Goal: Task Accomplishment & Management: Complete application form

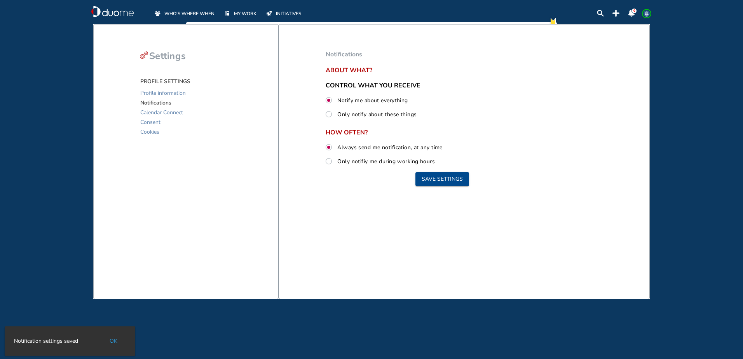
click at [186, 14] on span "WHO'S WHERE WHEN" at bounding box center [189, 14] width 50 height 8
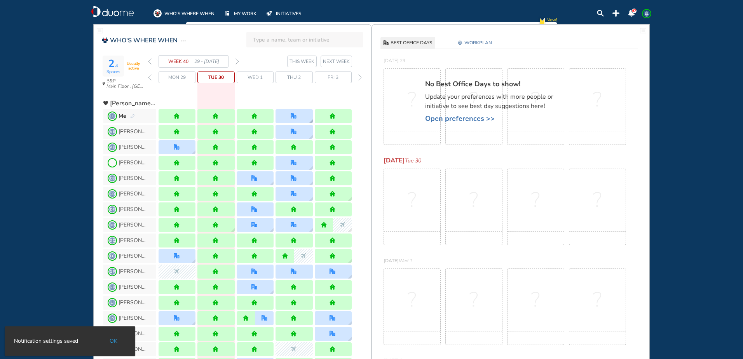
click at [307, 116] on div at bounding box center [293, 116] width 37 height 14
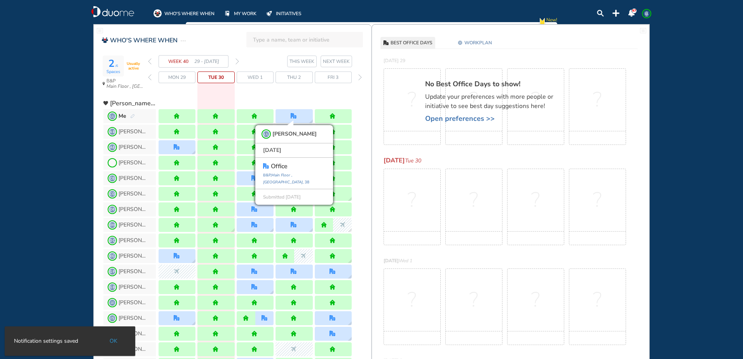
click at [480, 122] on span "Open preferences >>" at bounding box center [493, 119] width 136 height 8
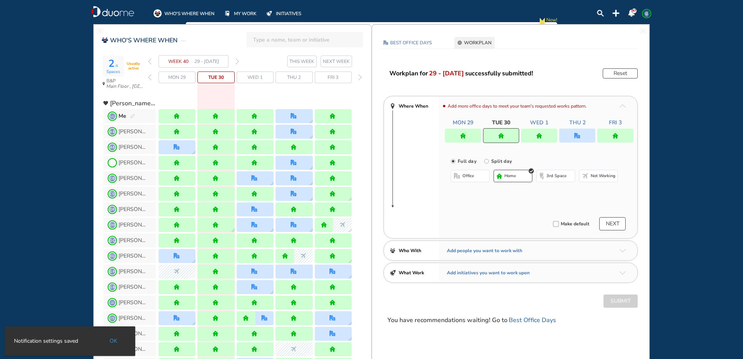
click at [575, 141] on div at bounding box center [577, 136] width 36 height 14
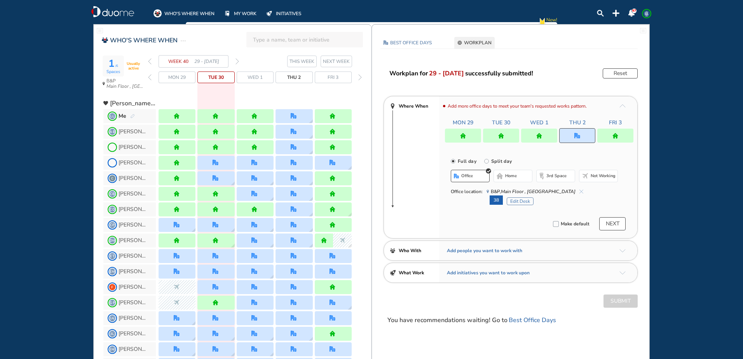
click at [560, 194] on span "B&P, Main Floor , Hotel Cubicle" at bounding box center [534, 192] width 97 height 8
click at [579, 190] on img "cross-thin-blue" at bounding box center [581, 192] width 4 height 4
click at [512, 175] on span "home" at bounding box center [511, 176] width 12 height 6
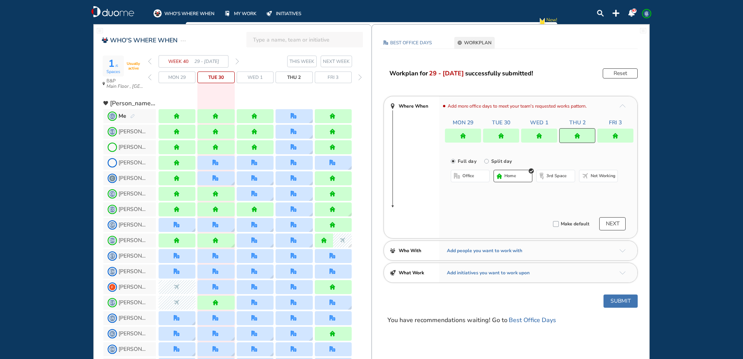
drag, startPoint x: 623, startPoint y: 305, endPoint x: 612, endPoint y: 301, distance: 11.2
click at [623, 304] on button "Submit" at bounding box center [620, 300] width 34 height 13
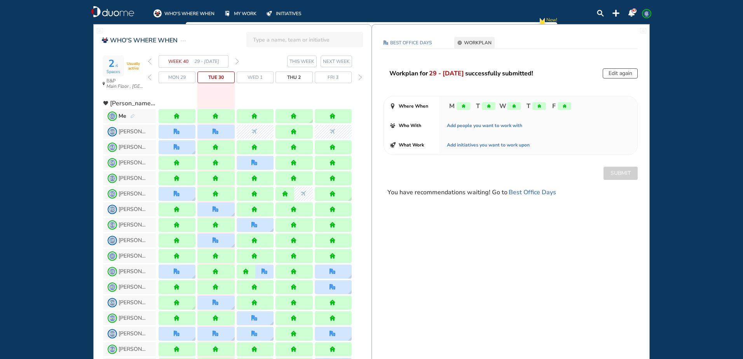
click at [236, 64] on div "WEEK 40 29 - [DATE]" at bounding box center [193, 61] width 91 height 12
click at [238, 61] on img "forward week" at bounding box center [236, 61] width 3 height 6
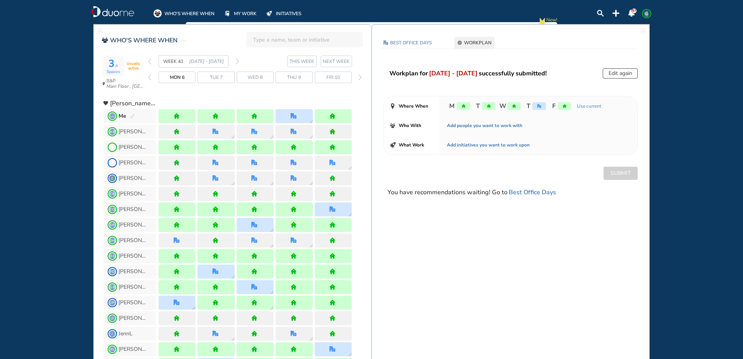
click at [610, 80] on div "Workplan for [DATE] - [DATE] successfully submitted! Edit again Where When M T …" at bounding box center [510, 132] width 277 height 129
click at [609, 78] on div "Workplan for [DATE] - [DATE] successfully submitted! Edit again Where When M T …" at bounding box center [510, 132] width 277 height 129
click at [609, 76] on button "Edit again" at bounding box center [619, 73] width 35 height 10
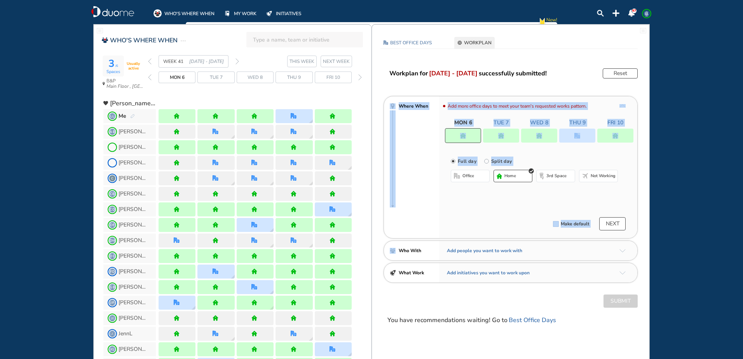
click at [473, 136] on div at bounding box center [463, 135] width 36 height 15
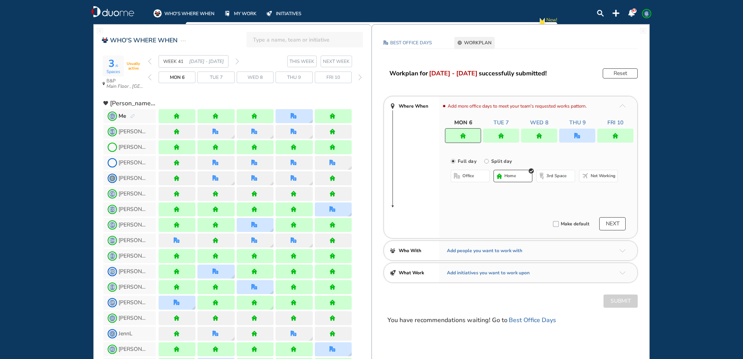
click at [592, 174] on span "Not working" at bounding box center [602, 176] width 25 height 6
click at [623, 294] on div "Workplan for [DATE] - [DATE] successfully submitted! Reset Where When Add more …" at bounding box center [510, 196] width 277 height 256
click at [238, 61] on img "forward week" at bounding box center [236, 61] width 3 height 6
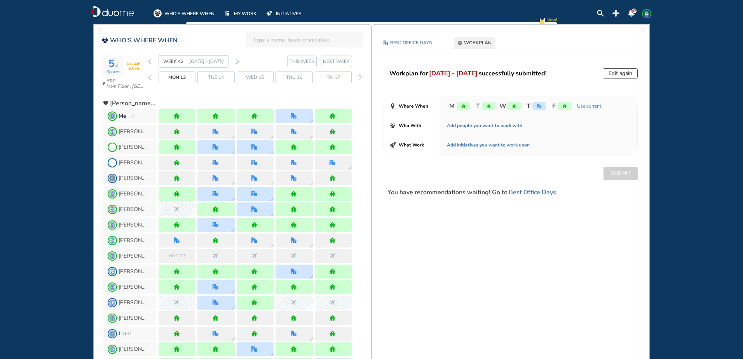
click at [238, 61] on img "forward week" at bounding box center [236, 61] width 3 height 6
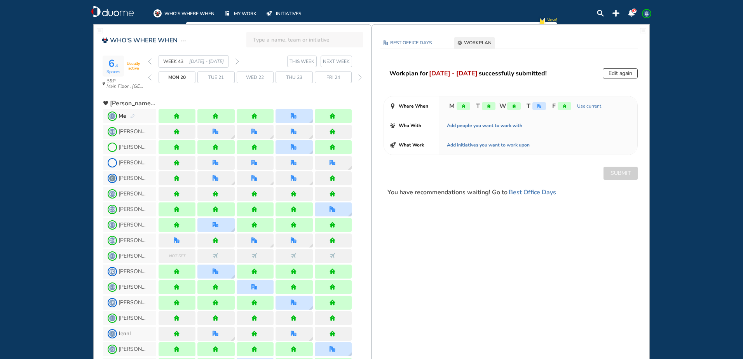
click at [618, 74] on button "Edit again" at bounding box center [619, 73] width 35 height 10
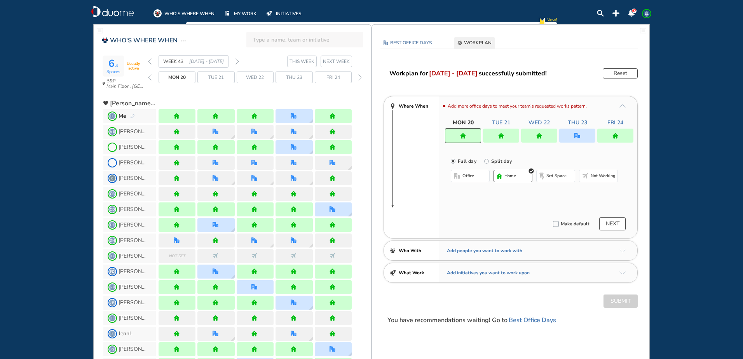
click at [573, 134] on div at bounding box center [577, 136] width 36 height 14
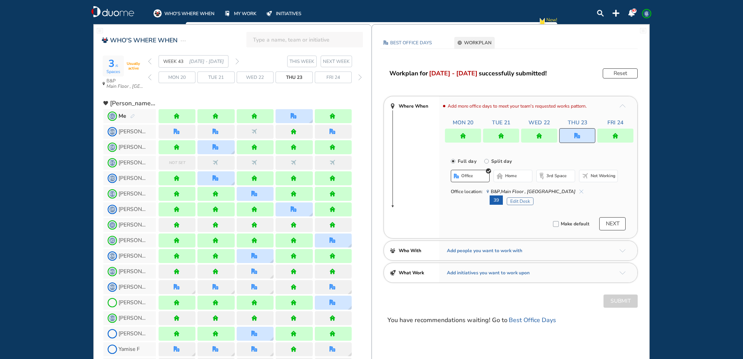
click at [579, 191] on img "cross-thin-blue" at bounding box center [581, 192] width 4 height 4
click at [518, 176] on button "home" at bounding box center [512, 176] width 39 height 12
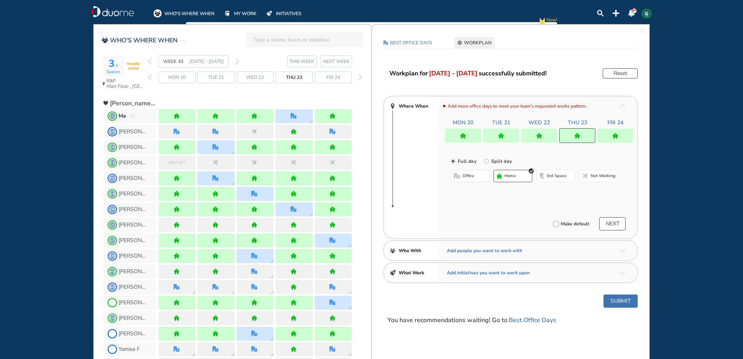
click at [540, 137] on img "home" at bounding box center [539, 136] width 6 height 6
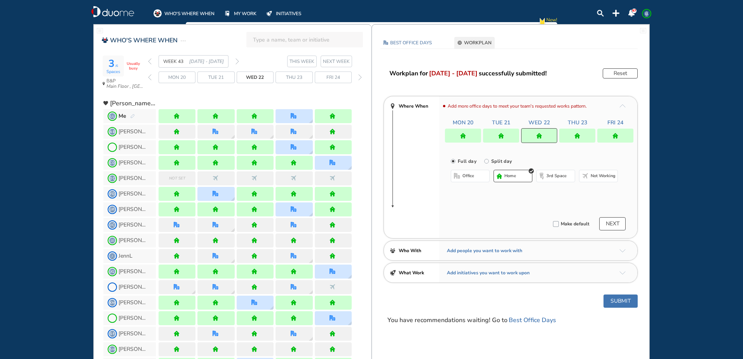
click at [473, 172] on button "office" at bounding box center [470, 176] width 39 height 12
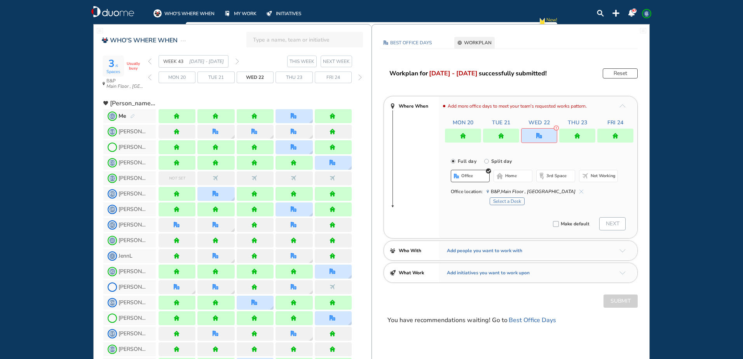
click at [514, 202] on button "Select a Desk" at bounding box center [506, 201] width 35 height 8
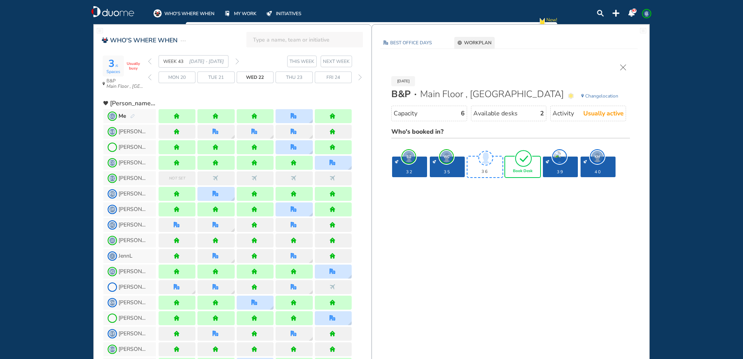
click at [524, 172] on span "Book Desk" at bounding box center [522, 171] width 19 height 5
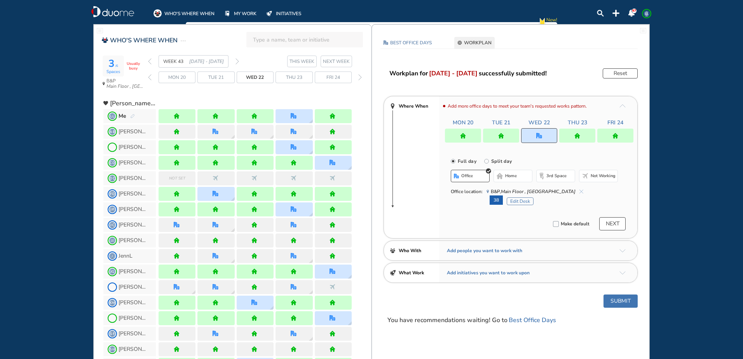
click at [611, 305] on button "Submit" at bounding box center [620, 300] width 34 height 13
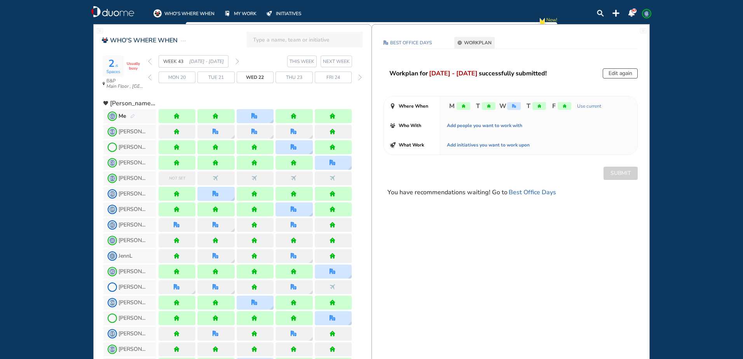
click at [358, 80] on img "forward day" at bounding box center [359, 77] width 3 height 6
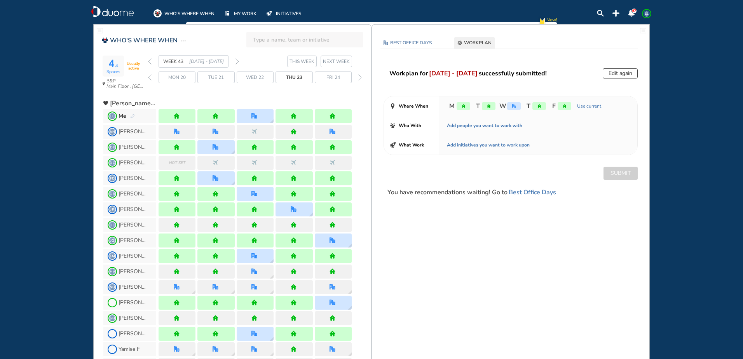
click at [359, 80] on img "forward day" at bounding box center [359, 77] width 3 height 6
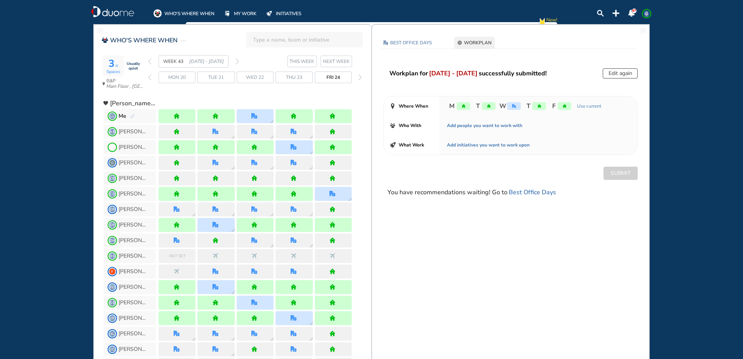
click at [359, 80] on img "forward day" at bounding box center [359, 77] width 3 height 6
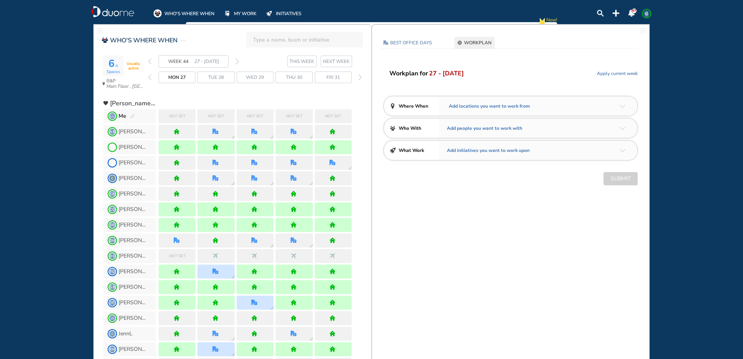
click at [530, 108] on div "Add locations you want to work from" at bounding box center [489, 106] width 85 height 8
click at [514, 104] on span "Add locations you want to work from" at bounding box center [488, 106] width 83 height 8
click at [625, 108] on div "Add locations you want to work from" at bounding box center [538, 105] width 198 height 19
click at [624, 105] on img "arrow-down-a5b4c4" at bounding box center [622, 105] width 6 height 3
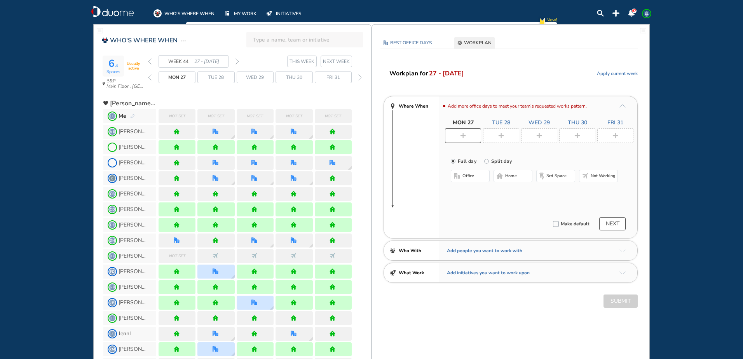
click at [515, 176] on span "home" at bounding box center [511, 176] width 12 height 6
click at [502, 141] on div at bounding box center [501, 135] width 36 height 15
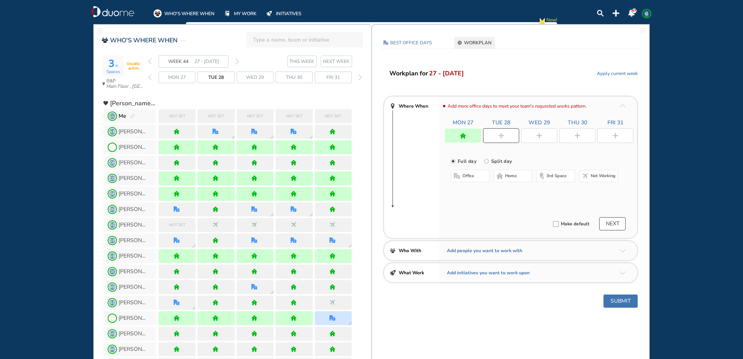
click at [522, 176] on button "home" at bounding box center [512, 176] width 39 height 12
click at [536, 138] on img "plus-rounded-bdbdbd" at bounding box center [539, 136] width 6 height 6
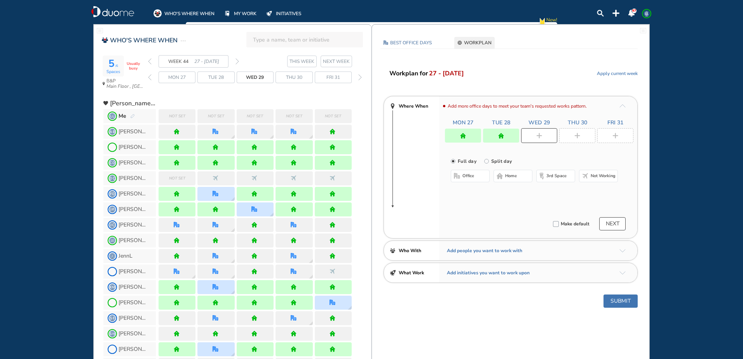
click at [468, 176] on span "office" at bounding box center [468, 176] width 12 height 6
click at [515, 200] on button "Select a Desk" at bounding box center [506, 201] width 35 height 8
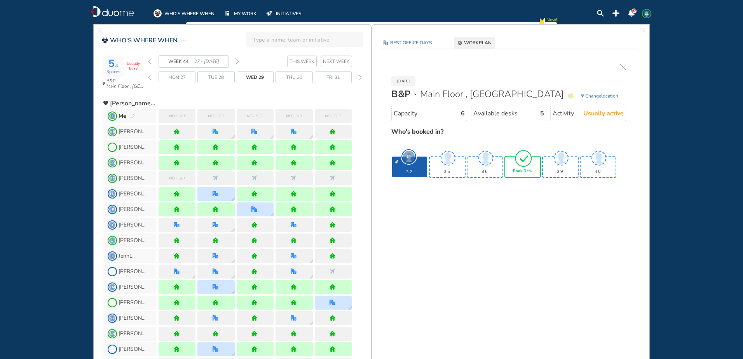
click at [524, 177] on div "Book Desk" at bounding box center [522, 167] width 35 height 21
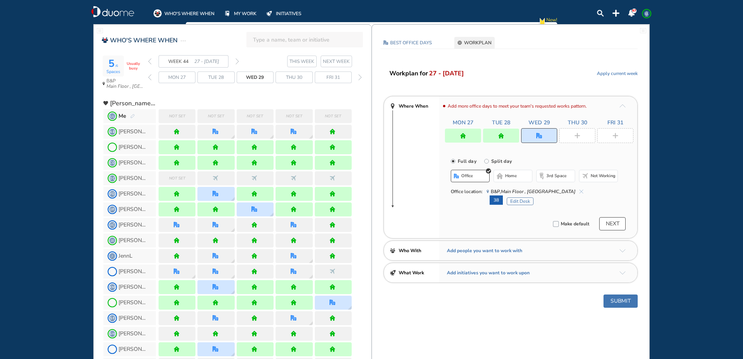
drag, startPoint x: 592, startPoint y: 133, endPoint x: 588, endPoint y: 135, distance: 4.3
click at [592, 133] on div at bounding box center [577, 135] width 36 height 15
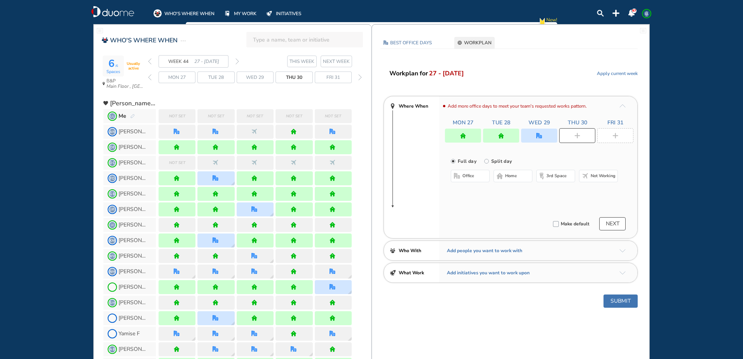
click at [580, 181] on button "Not working" at bounding box center [598, 176] width 39 height 12
click at [539, 138] on img "office" at bounding box center [539, 136] width 6 height 6
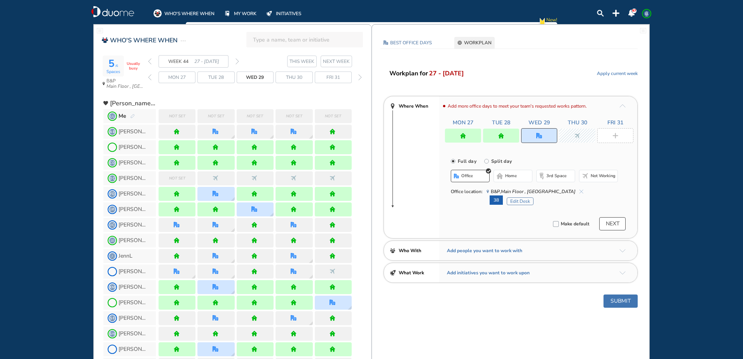
click at [579, 191] on img "cross-thin-blue" at bounding box center [581, 192] width 4 height 4
click at [523, 177] on button "home" at bounding box center [512, 176] width 39 height 12
click at [573, 141] on div at bounding box center [577, 136] width 36 height 14
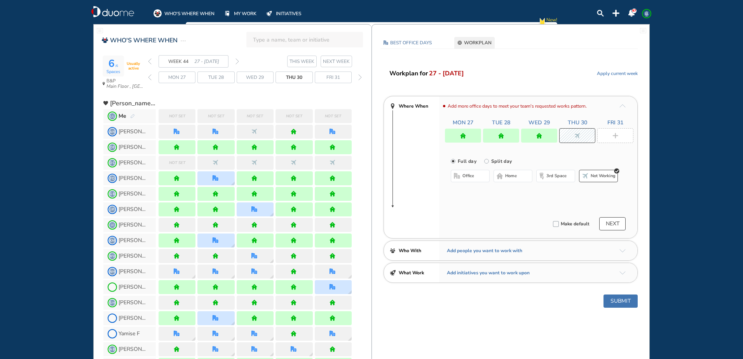
click at [475, 175] on button "office" at bounding box center [470, 176] width 39 height 12
click at [510, 204] on button "Select a Desk" at bounding box center [506, 201] width 35 height 8
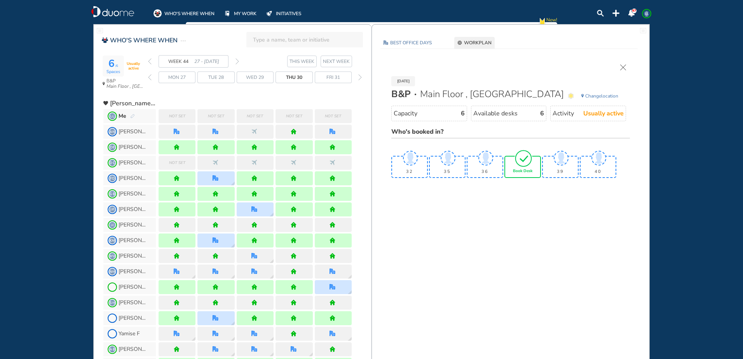
click at [532, 164] on img "tick-rounded-outline" at bounding box center [523, 158] width 18 height 18
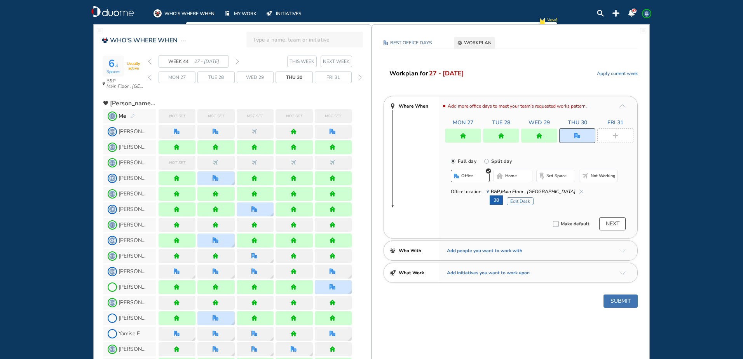
click at [609, 142] on div at bounding box center [615, 135] width 36 height 15
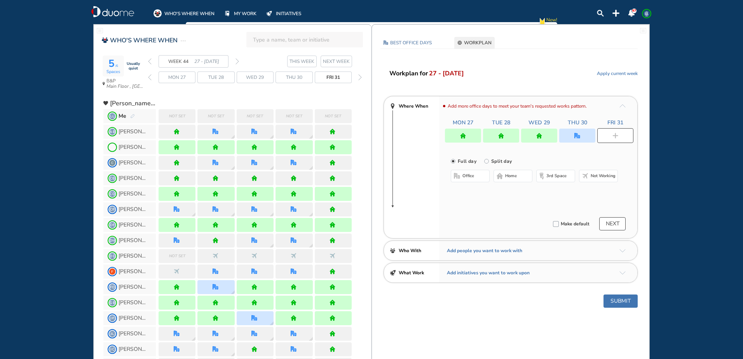
click at [598, 177] on span "Not working" at bounding box center [602, 176] width 25 height 6
click at [630, 303] on button "Submit" at bounding box center [620, 300] width 34 height 13
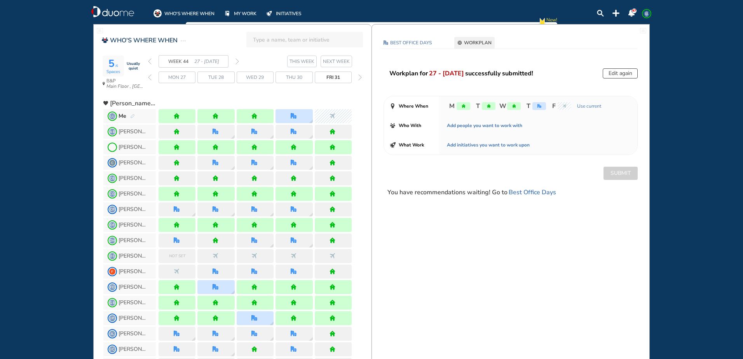
drag, startPoint x: 533, startPoint y: 266, endPoint x: 531, endPoint y: 240, distance: 25.3
